Goal: Information Seeking & Learning: Learn about a topic

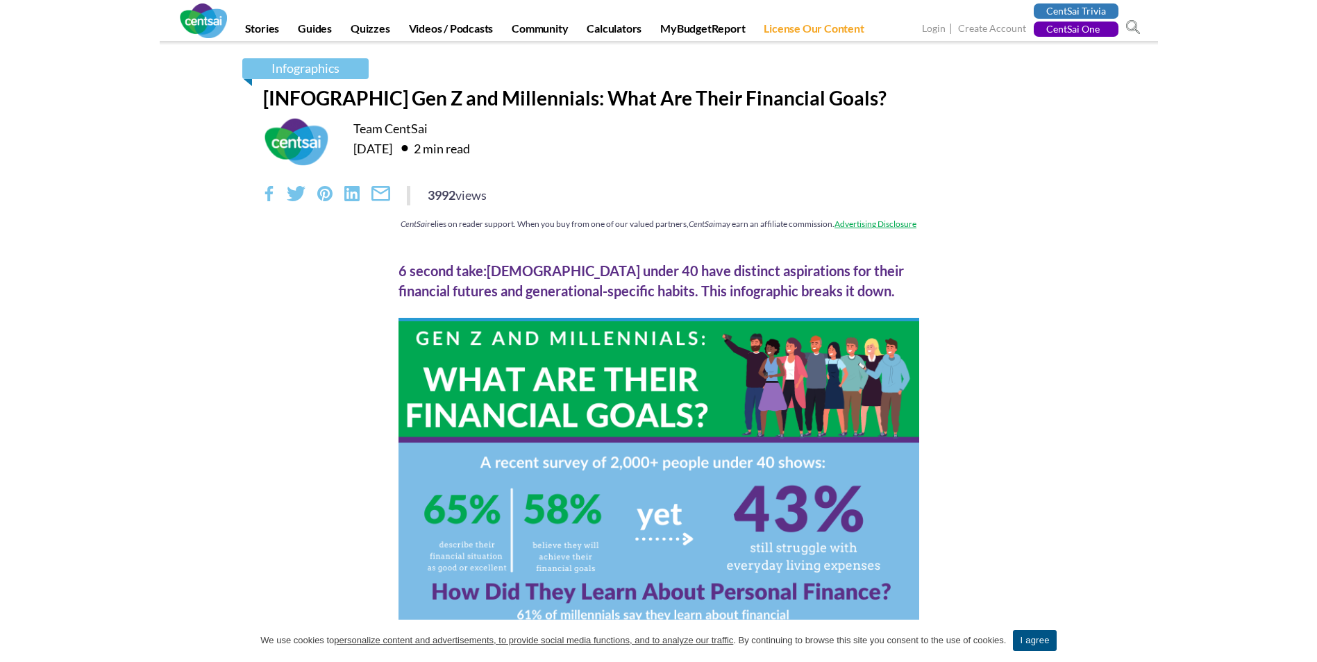
click at [483, 84] on div "Infographics" at bounding box center [659, 72] width 792 height 28
click at [483, 90] on h1 "[INFOGRAPHIC] Gen Z and Millennials: What Are Their Financial Goals?" at bounding box center [659, 98] width 792 height 24
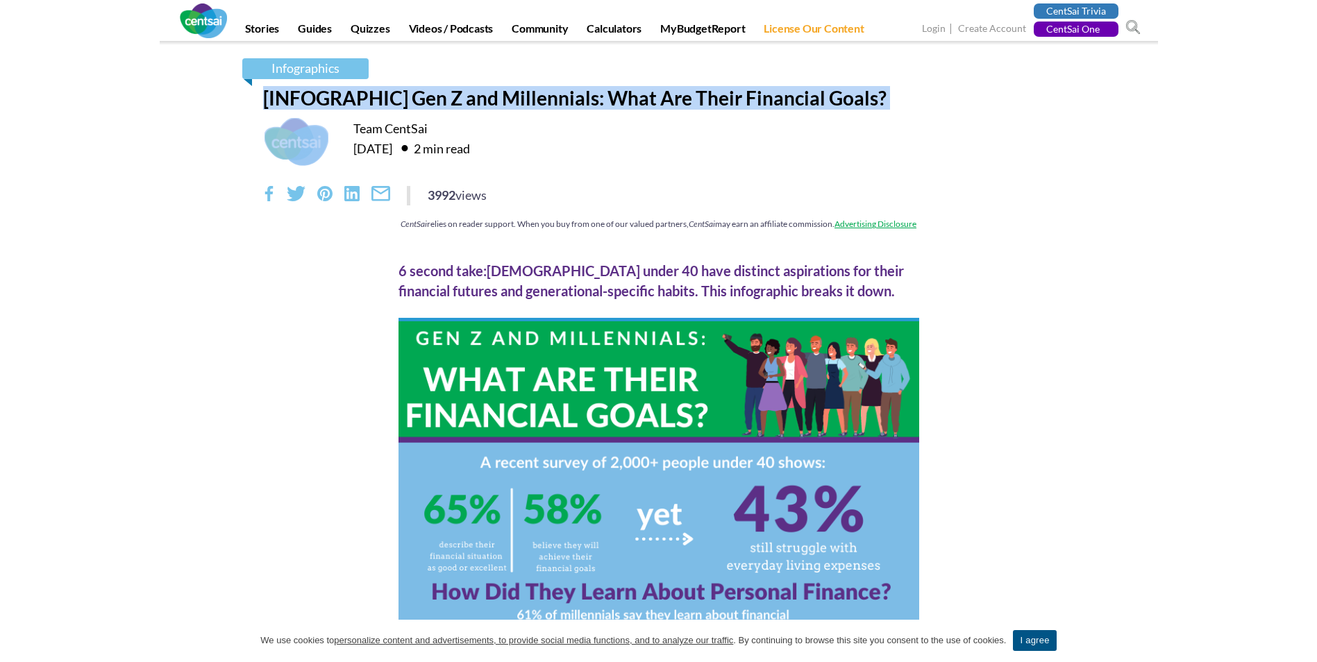
click at [483, 90] on h1 "[INFOGRAPHIC] Gen Z and Millennials: What Are Their Financial Goals?" at bounding box center [659, 98] width 792 height 24
copy div "[INFOGRAPHIC] Gen Z and Millennials: What Are Their Financial Goals?"
